Goal: Task Accomplishment & Management: Manage account settings

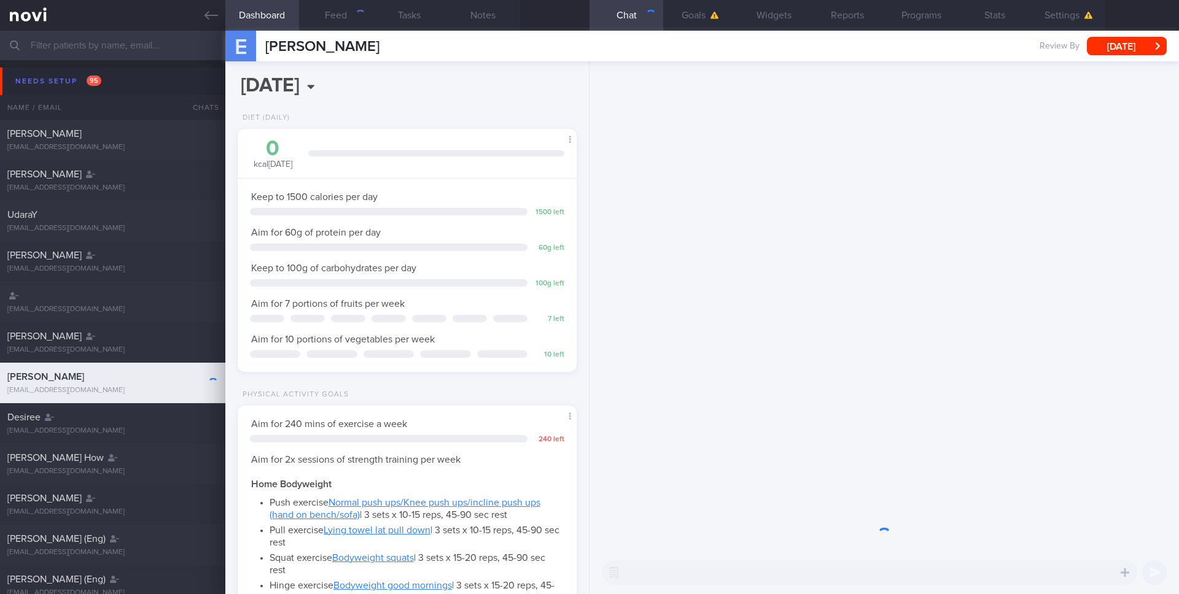
scroll to position [161, 322]
click at [210, 18] on icon at bounding box center [211, 16] width 14 height 14
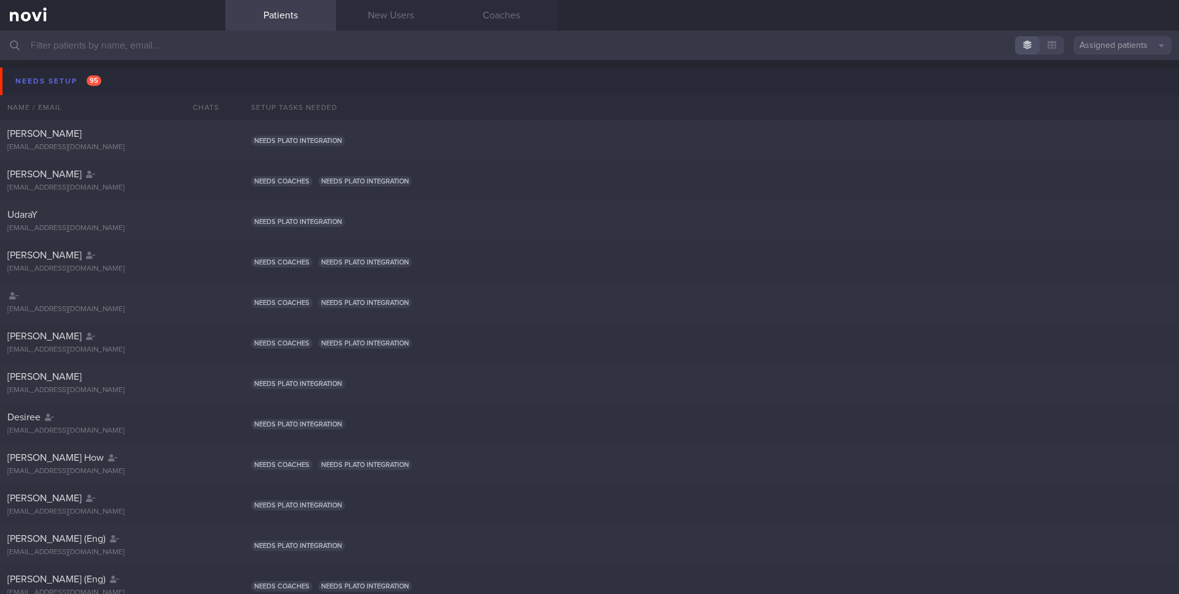
click at [1141, 47] on button "Assigned patients" at bounding box center [1122, 45] width 98 height 18
click at [1117, 80] on button "All active patients" at bounding box center [1122, 85] width 98 height 18
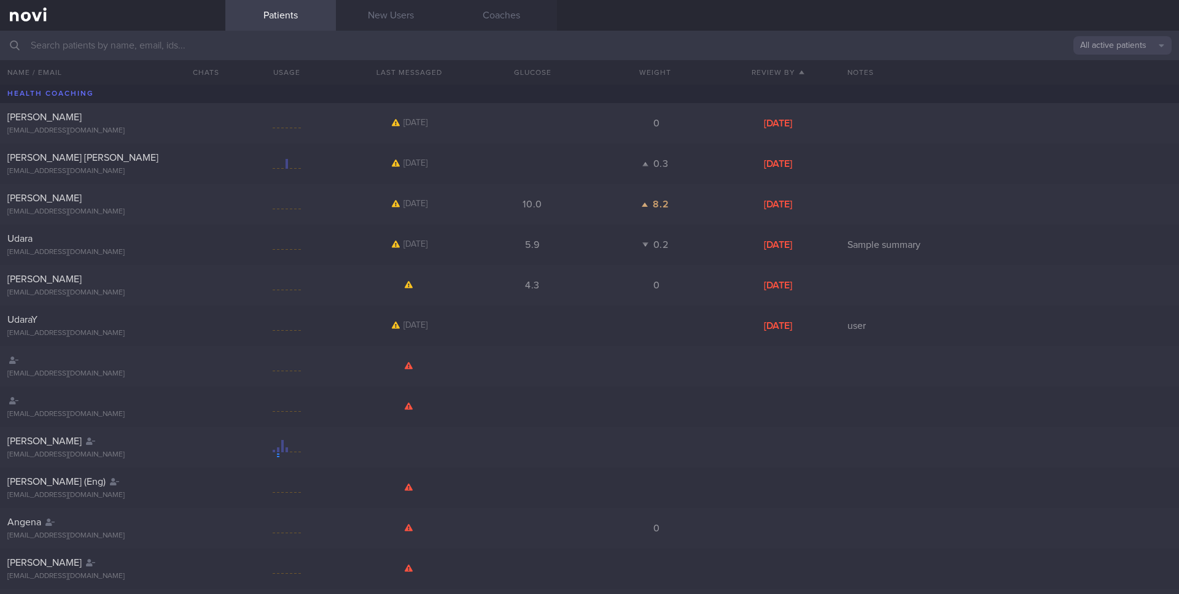
click at [588, 36] on input "text" at bounding box center [589, 45] width 1179 height 29
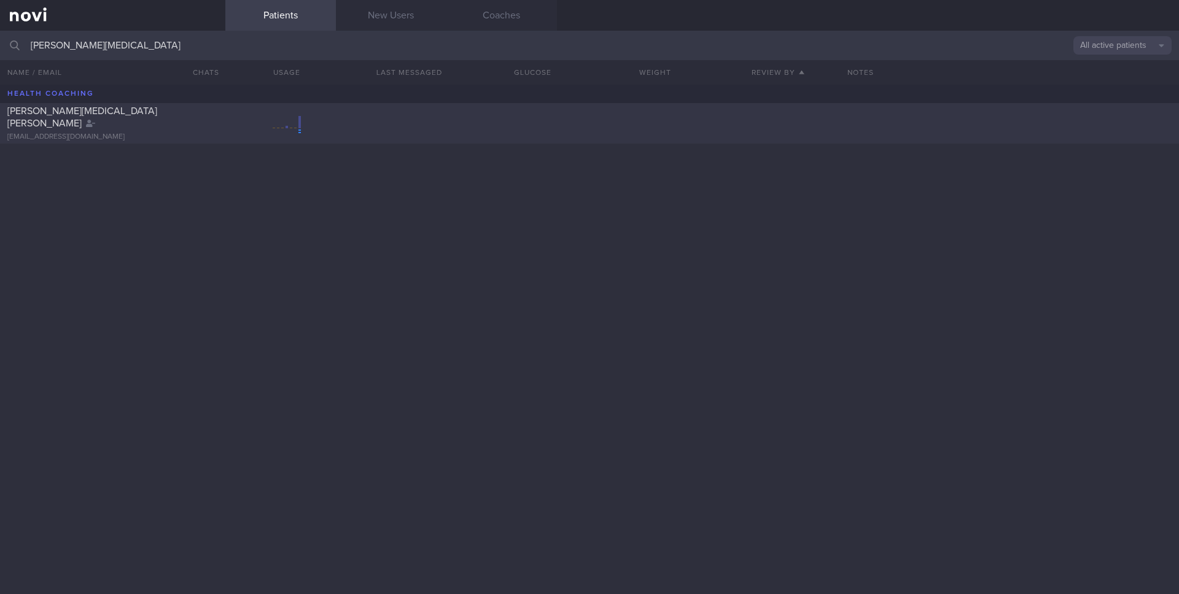
type input "[PERSON_NAME][MEDICAL_DATA]"
click at [390, 139] on div "[PERSON_NAME][MEDICAL_DATA] [PERSON_NAME] [EMAIL_ADDRESS][DOMAIN_NAME]" at bounding box center [589, 123] width 1179 height 41
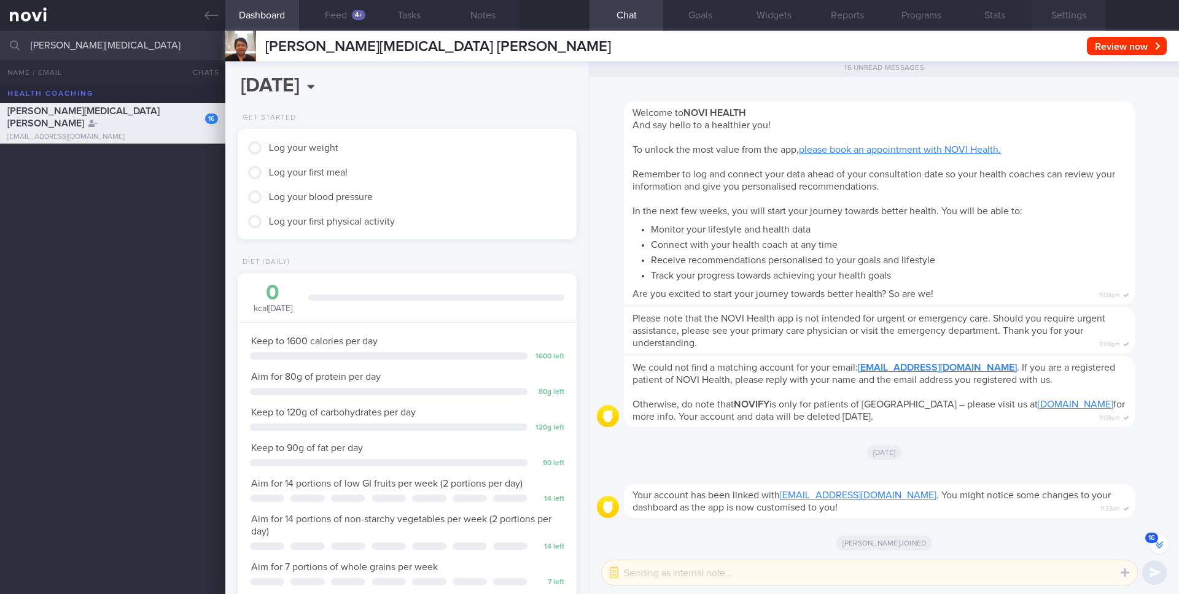
click at [1053, 17] on button "Settings" at bounding box center [1068, 15] width 74 height 31
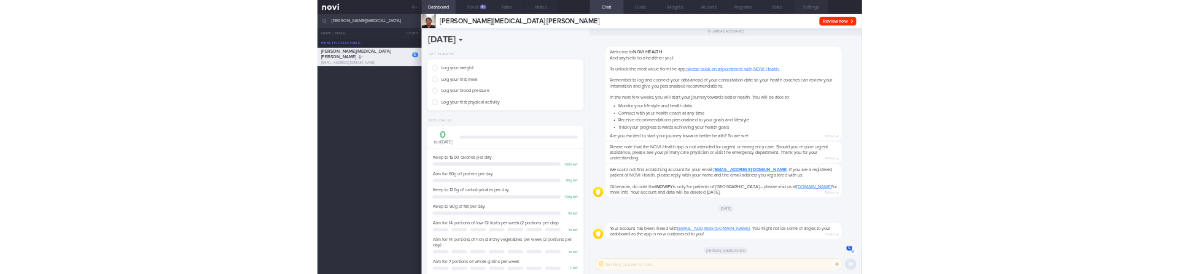
scroll to position [-1813, 0]
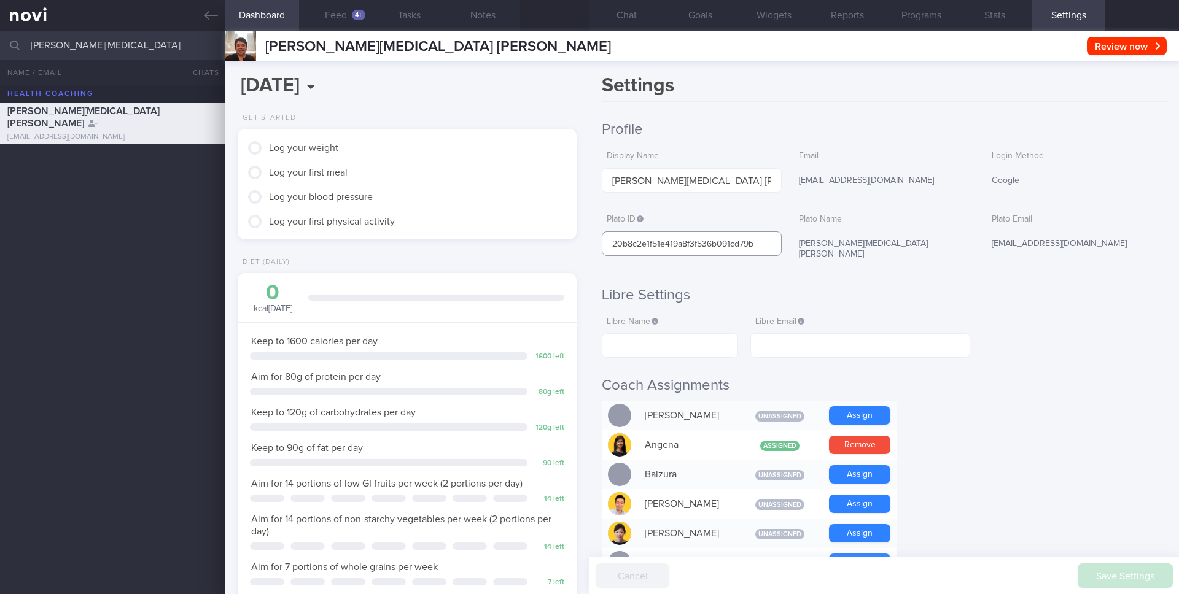
click at [690, 235] on input "20b8c2e1f51e419a8f3f536b091cd79b" at bounding box center [692, 243] width 180 height 25
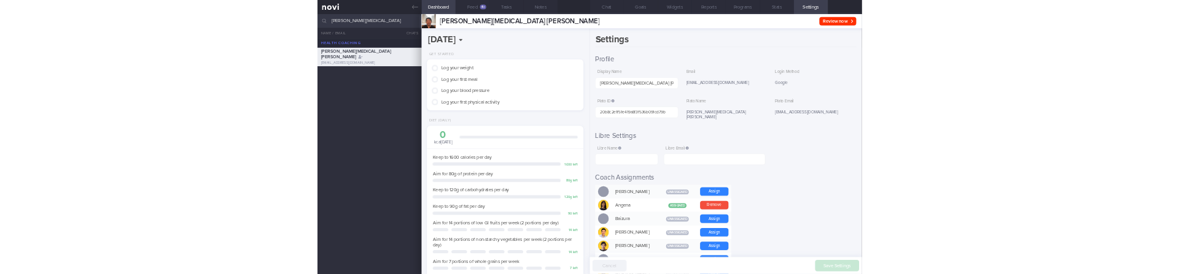
scroll to position [-2133, 0]
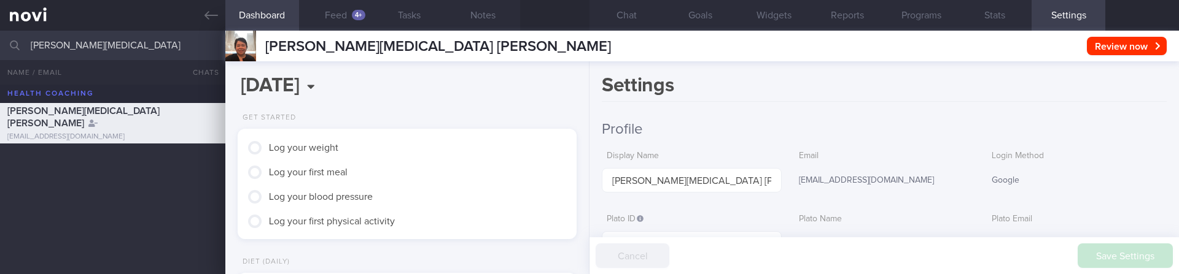
scroll to position [161, 322]
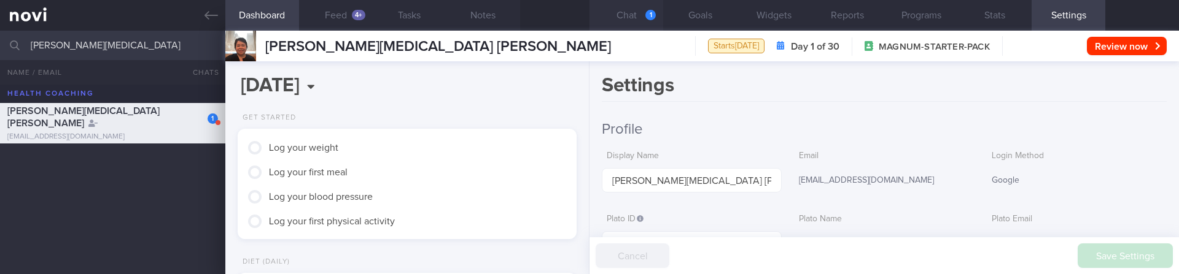
click at [641, 25] on button "Chat 1" at bounding box center [626, 15] width 74 height 31
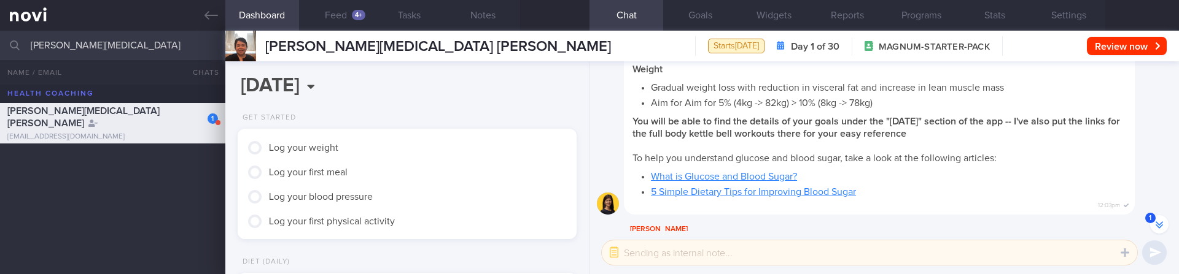
scroll to position [-943, 0]
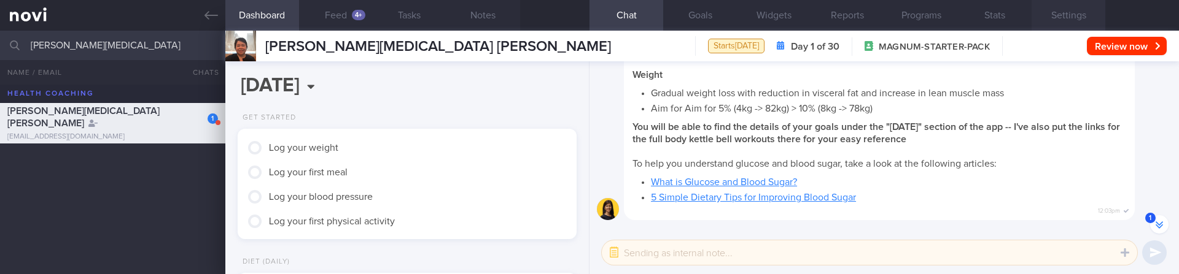
click at [1086, 14] on button "Settings" at bounding box center [1068, 15] width 74 height 31
